Goal: Browse casually

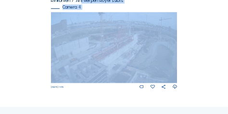
scroll to position [521, 0]
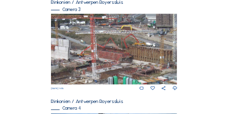
scroll to position [416, 0]
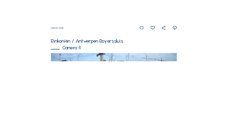
scroll to position [476, 0]
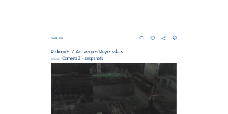
scroll to position [132, 0]
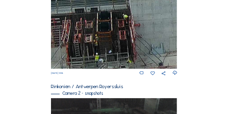
drag, startPoint x: 109, startPoint y: 37, endPoint x: 121, endPoint y: 32, distance: 13.6
click at [121, 32] on img at bounding box center [114, 33] width 126 height 74
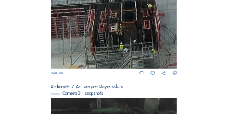
drag, startPoint x: 96, startPoint y: 41, endPoint x: 120, endPoint y: 31, distance: 26.0
click at [120, 31] on img at bounding box center [114, 33] width 126 height 74
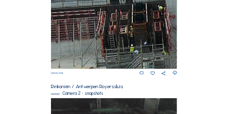
drag, startPoint x: 86, startPoint y: 36, endPoint x: 97, endPoint y: 38, distance: 10.7
click at [97, 38] on img at bounding box center [114, 33] width 126 height 74
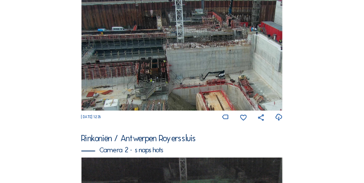
scroll to position [76, 0]
